Goal: Task Accomplishment & Management: Complete application form

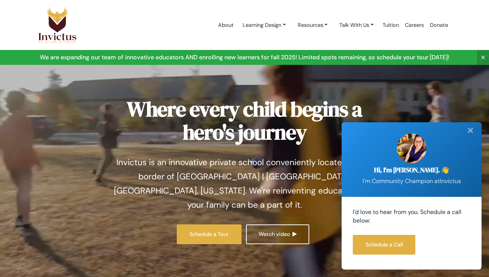
scroll to position [223, 0]
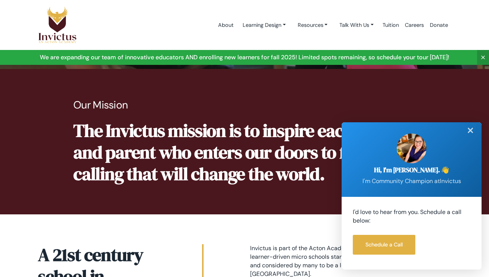
click at [472, 129] on div "✕" at bounding box center [470, 130] width 15 height 16
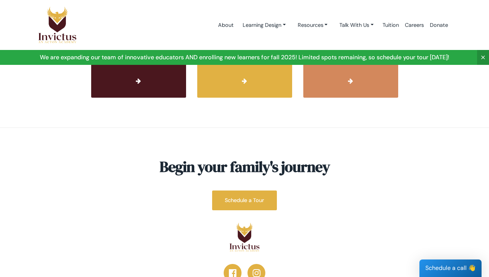
scroll to position [2848, 0]
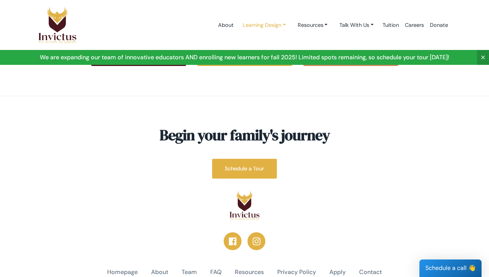
click at [265, 24] on link "Learning Design" at bounding box center [264, 25] width 55 height 14
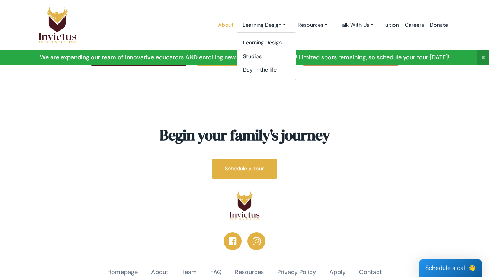
click at [223, 29] on link "About" at bounding box center [226, 25] width 22 height 32
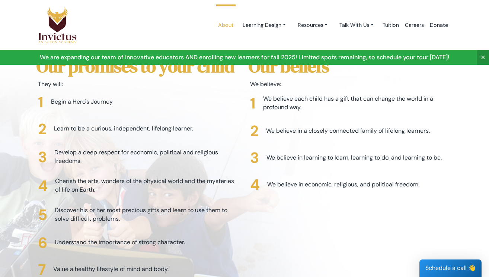
scroll to position [1957, 0]
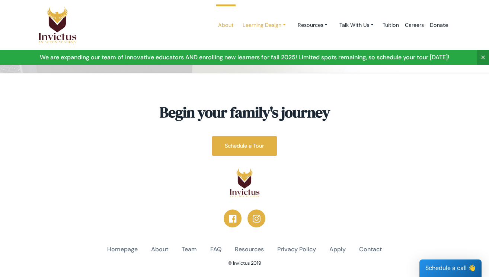
click at [249, 26] on link "Learning Design" at bounding box center [264, 25] width 55 height 14
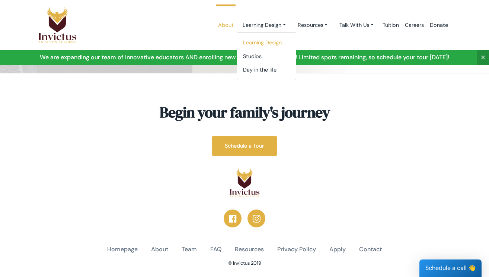
click at [252, 40] on link "Learning Design" at bounding box center [266, 43] width 59 height 14
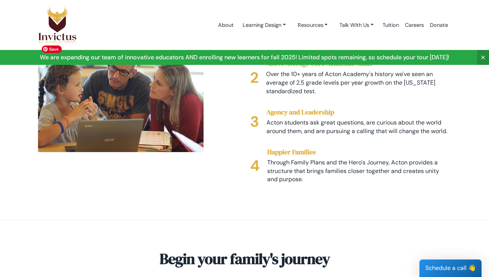
scroll to position [1417, 0]
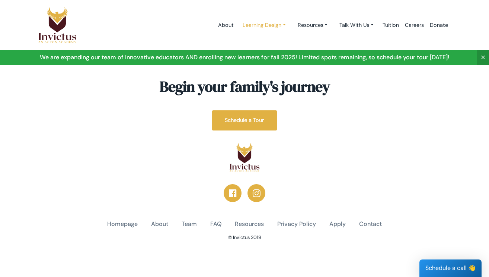
click at [267, 28] on link "Learning Design" at bounding box center [264, 25] width 55 height 14
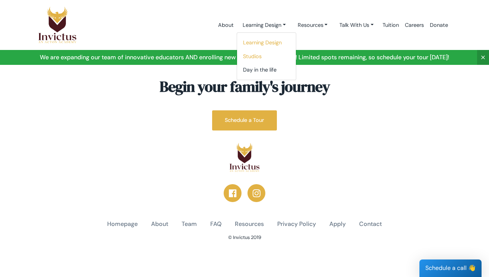
click at [253, 55] on link "Studios" at bounding box center [266, 57] width 59 height 14
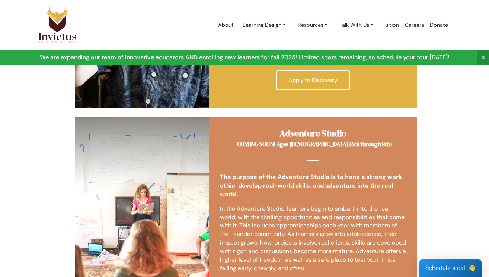
scroll to position [433, 0]
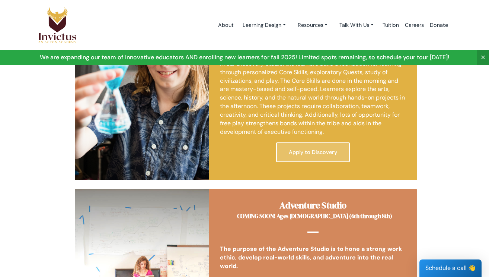
click at [310, 148] on link "Apply to Discovery" at bounding box center [313, 152] width 74 height 20
